Goal: Register for event/course

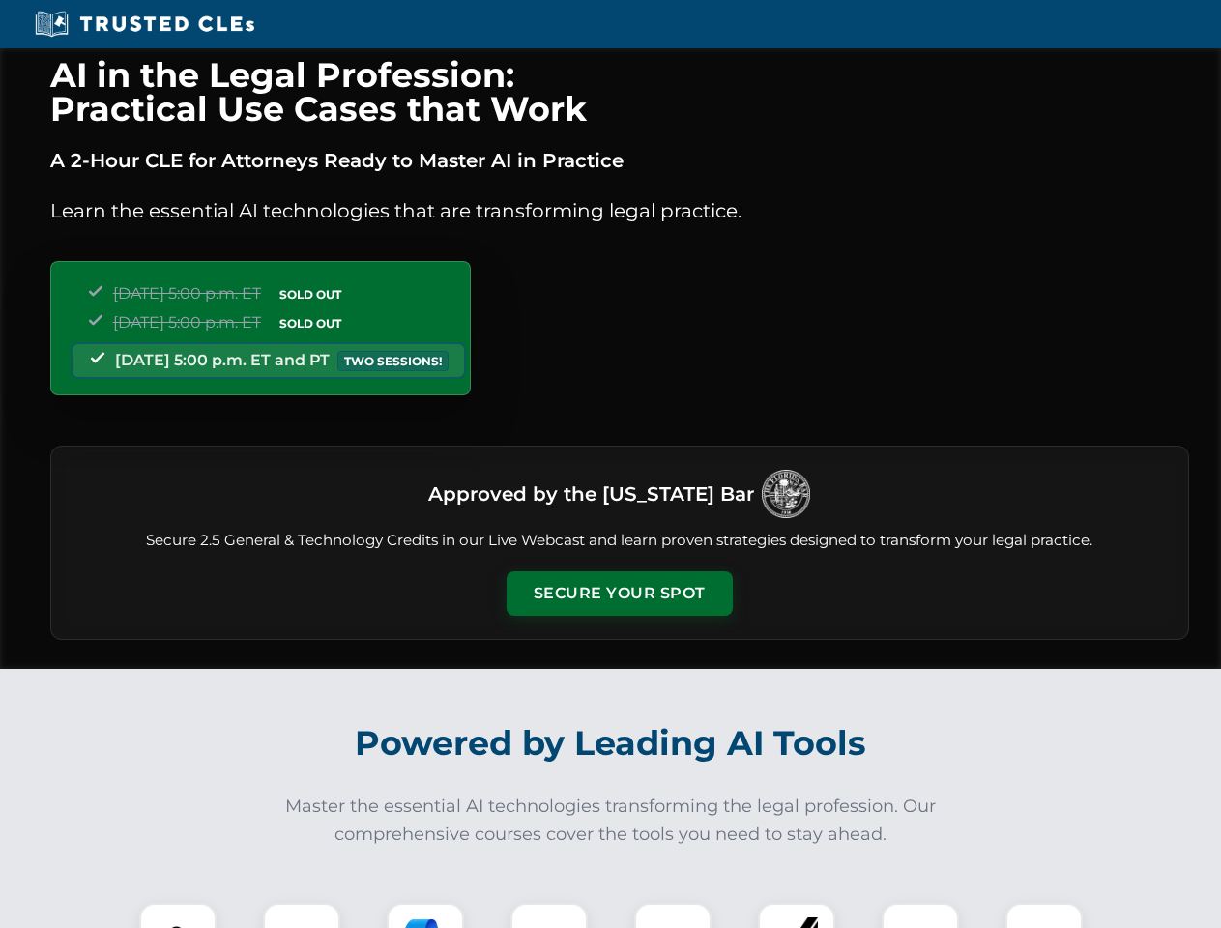
click at [619, 594] on button "Secure Your Spot" at bounding box center [620, 594] width 226 height 44
click at [178, 916] on img at bounding box center [178, 942] width 56 height 56
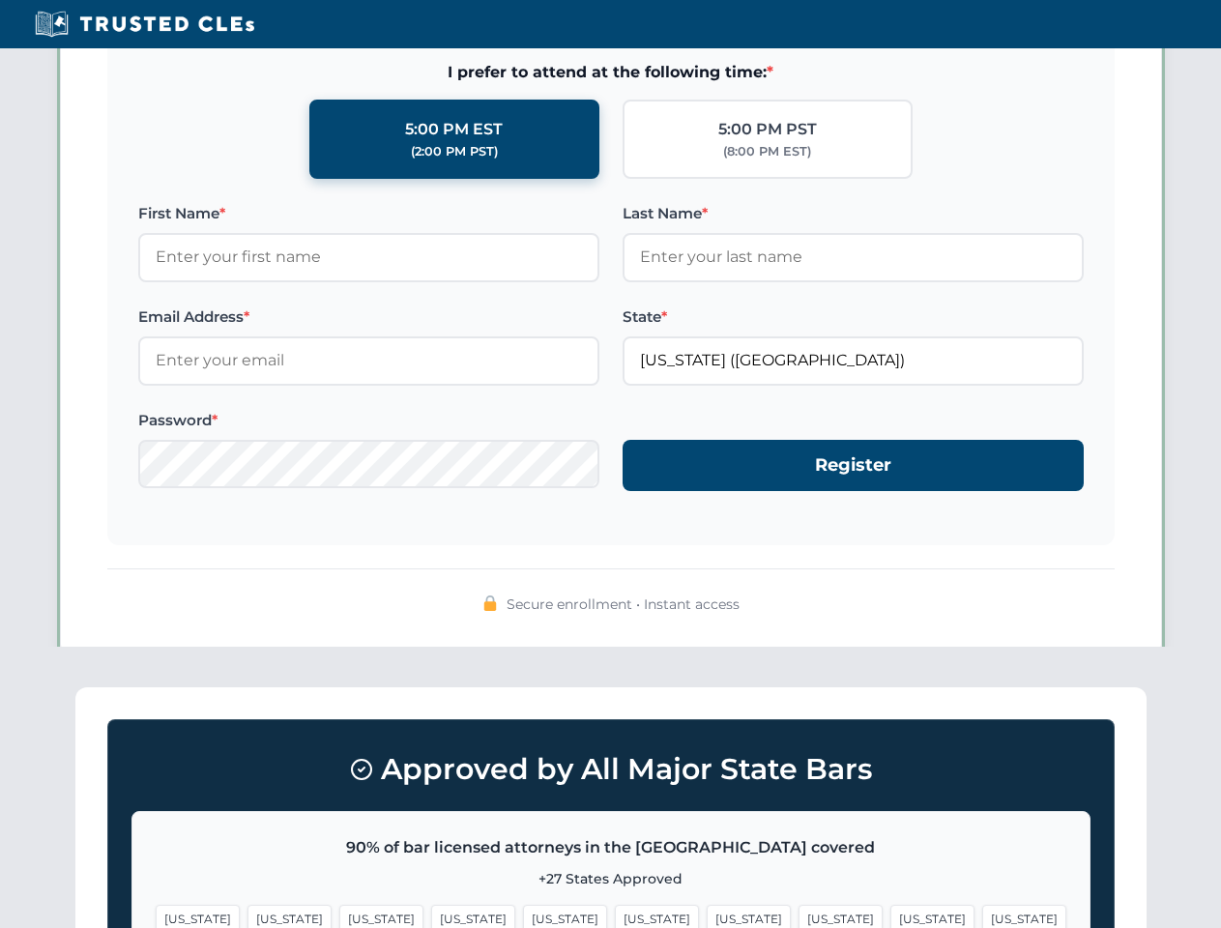
click at [707, 916] on span "[US_STATE]" at bounding box center [749, 919] width 84 height 28
click at [891, 916] on span "[US_STATE]" at bounding box center [933, 919] width 84 height 28
